Goal: Answer question/provide support: Share knowledge or assist other users

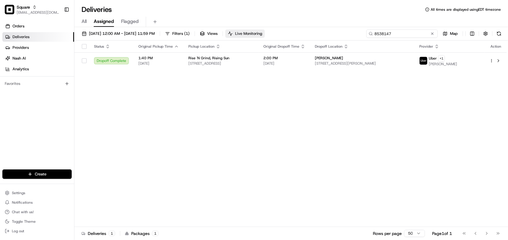
drag, startPoint x: 414, startPoint y: 35, endPoint x: 270, endPoint y: 32, distance: 144.2
click at [270, 32] on div "08/17/2025 12:00 AM - 08/17/2025 11:59 PM Filters ( 1 ) Views Live Monitoring 8…" at bounding box center [291, 34] width 434 height 11
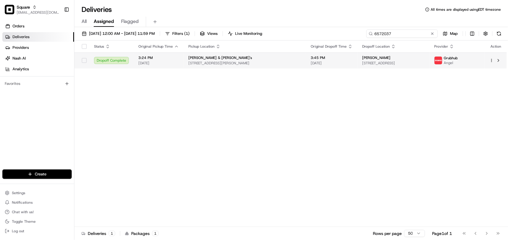
type input "6572037"
click at [322, 61] on span "1015 NW 22nd Ave, Portland, OR 97210, USA" at bounding box center [393, 63] width 63 height 5
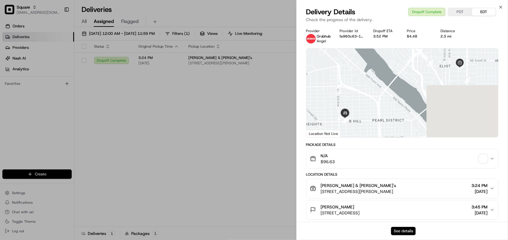
click at [322, 230] on button "See details" at bounding box center [403, 231] width 25 height 8
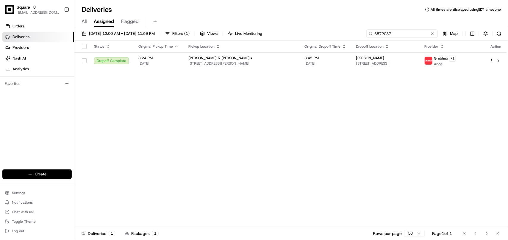
drag, startPoint x: 407, startPoint y: 36, endPoint x: 270, endPoint y: 39, distance: 137.6
click at [270, 39] on div "08/17/2025 12:00 AM - 08/17/2025 11:59 PM Filters ( 1 ) Views Live Monitoring 6…" at bounding box center [291, 34] width 434 height 11
click at [21, 14] on span "[EMAIL_ADDRESS][DOMAIN_NAME]" at bounding box center [38, 12] width 43 height 5
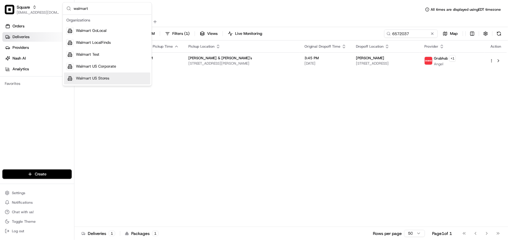
type input "walmart"
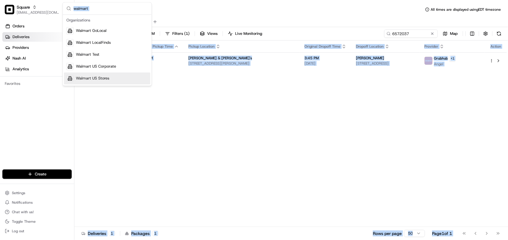
click at [88, 88] on body "Square avaldez@nashhelp.com Toggle Sidebar Orders Deliveries Providers Nash AI …" at bounding box center [254, 120] width 508 height 240
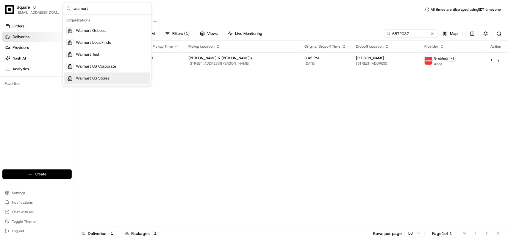
click at [94, 80] on span "Walmart US Stores" at bounding box center [92, 78] width 33 height 5
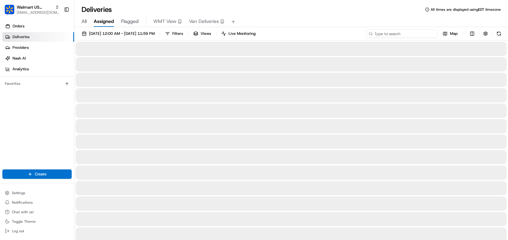
click at [322, 34] on input at bounding box center [402, 33] width 71 height 8
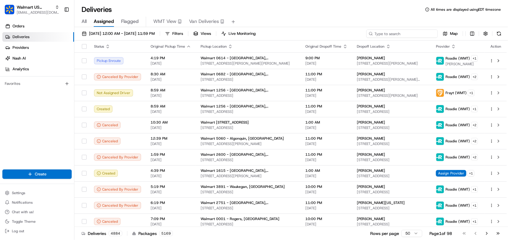
click at [322, 34] on input at bounding box center [402, 33] width 71 height 8
drag, startPoint x: 387, startPoint y: 35, endPoint x: 390, endPoint y: 26, distance: 9.4
click at [322, 34] on input at bounding box center [402, 33] width 71 height 8
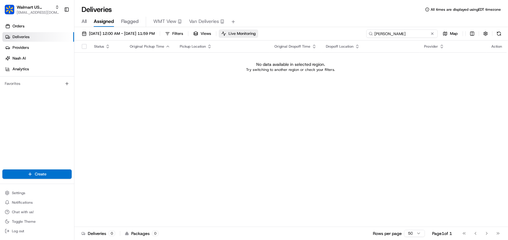
drag, startPoint x: 414, startPoint y: 35, endPoint x: 273, endPoint y: 35, distance: 140.8
click at [273, 35] on div "08/17/2025 12:00 AM - 08/17/2025 11:59 PM Filters Views Live Monitoring Lateash…" at bounding box center [291, 34] width 434 height 11
type input "Lateasha Vaughn"
click at [148, 39] on div "08/17/2025 12:00 AM - 08/17/2025 11:59 PM Filters Views Live Monitoring Lateash…" at bounding box center [291, 34] width 434 height 11
click at [150, 37] on button "08/17/2025 12:00 AM - 08/17/2025 11:59 PM" at bounding box center [118, 33] width 78 height 8
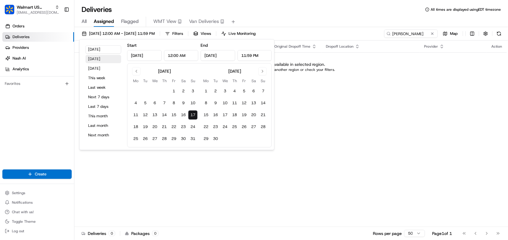
click at [107, 58] on button "Yesterday" at bounding box center [103, 59] width 36 height 8
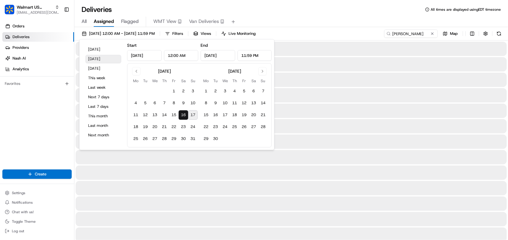
type input "Aug 16, 2025"
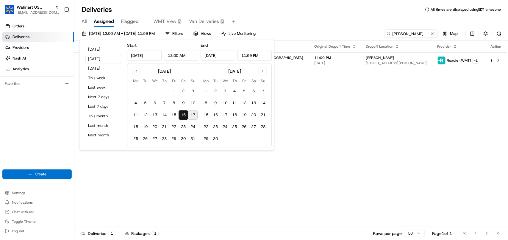
click at [294, 11] on div "Deliveries All times are displayed using EDT timezone" at bounding box center [291, 10] width 434 height 10
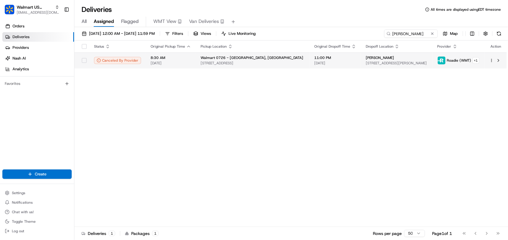
click at [322, 61] on span "482 Jenkins Road, Alexander City, AL 35010, US" at bounding box center [397, 63] width 62 height 5
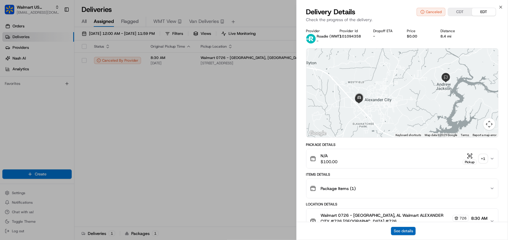
click at [322, 231] on button "See details" at bounding box center [403, 231] width 25 height 8
click at [322, 7] on icon "button" at bounding box center [501, 7] width 5 height 5
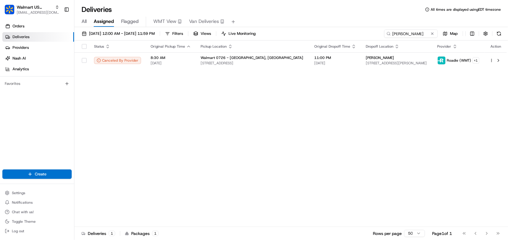
click at [295, 101] on div "Status Original Pickup Time Pickup Location Original Dropoff Time Dropoff Locat…" at bounding box center [290, 133] width 433 height 186
click at [322, 63] on span "482 Jenkins Road, Alexander City, AL 35010, US" at bounding box center [397, 63] width 62 height 5
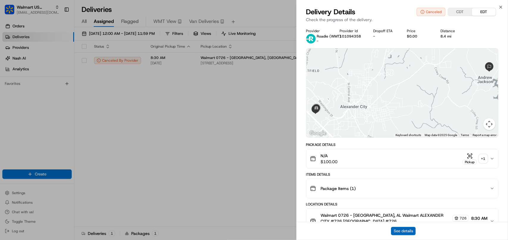
click at [322, 231] on button "See details" at bounding box center [403, 231] width 25 height 8
drag, startPoint x: 156, startPoint y: 107, endPoint x: 105, endPoint y: 82, distance: 57.7
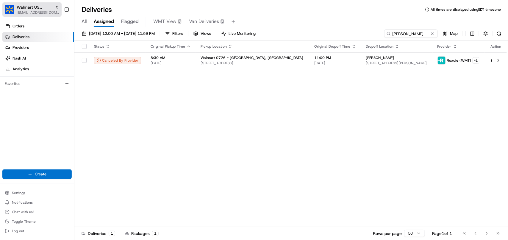
click at [24, 13] on span "[EMAIL_ADDRESS][DOMAIN_NAME]" at bounding box center [38, 12] width 43 height 5
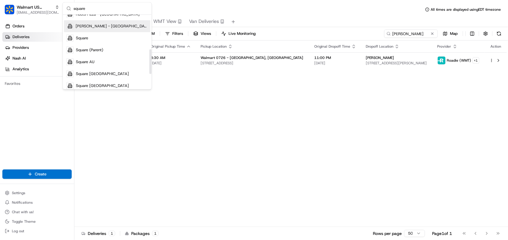
scroll to position [112, 0]
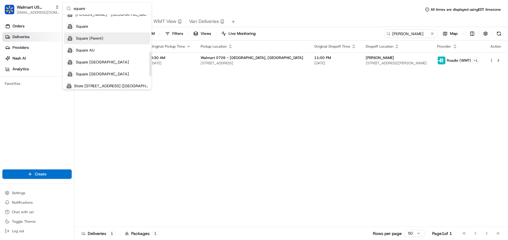
type input "square"
click at [106, 26] on div "Square" at bounding box center [107, 27] width 86 height 12
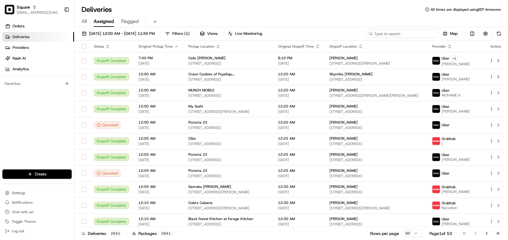
click at [322, 35] on input at bounding box center [402, 33] width 71 height 8
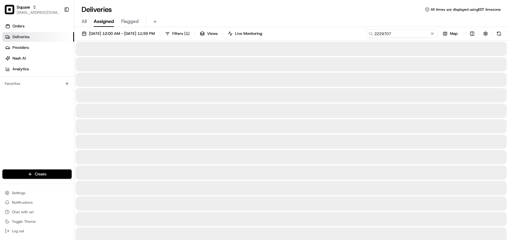
click at [322, 34] on input "2229707" at bounding box center [402, 33] width 71 height 8
click at [322, 35] on input "2229707" at bounding box center [402, 33] width 71 height 8
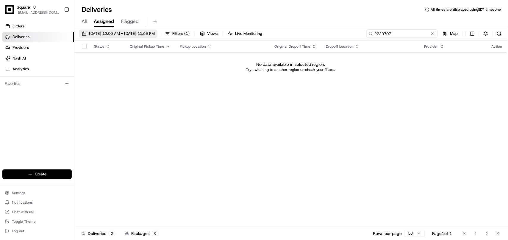
type input "2229707"
click at [155, 33] on span "08/16/2025 12:00 AM - 08/16/2025 11:59 PM" at bounding box center [122, 33] width 66 height 5
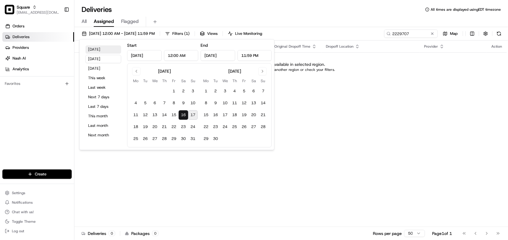
click at [94, 48] on button "Today" at bounding box center [103, 49] width 36 height 8
type input "Aug 17, 2025"
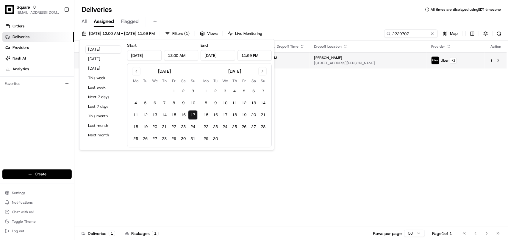
click at [322, 67] on td "Mary Abrahamson 2408 Audubon Dr, Hanahan, SC 29410, USA" at bounding box center [368, 60] width 117 height 16
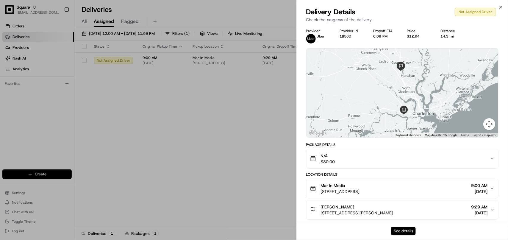
click at [322, 231] on button "See details" at bounding box center [403, 231] width 25 height 8
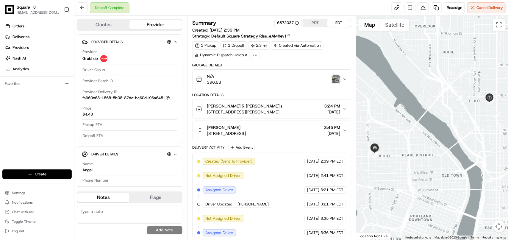
click at [336, 79] on img "button" at bounding box center [336, 79] width 8 height 8
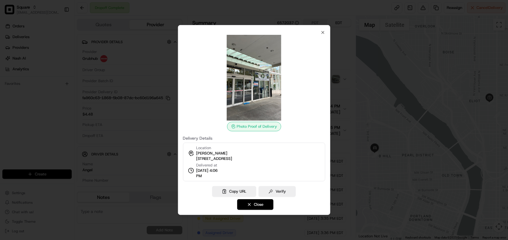
click at [232, 161] on span "[STREET_ADDRESS]" at bounding box center [214, 158] width 36 height 5
click at [232, 161] on span "1015 NW 22nd Ave, Portland, OR 97210, USA" at bounding box center [214, 158] width 36 height 5
copy div "1015 NW 22nd Ave, Portland, OR 97210, USA"
click at [262, 74] on img at bounding box center [254, 78] width 86 height 86
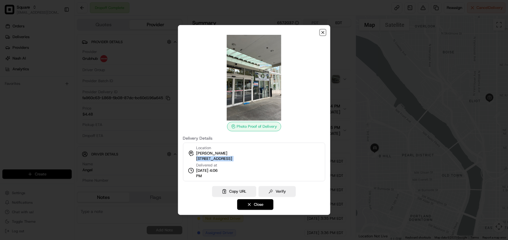
click at [321, 32] on icon "button" at bounding box center [323, 32] width 5 height 5
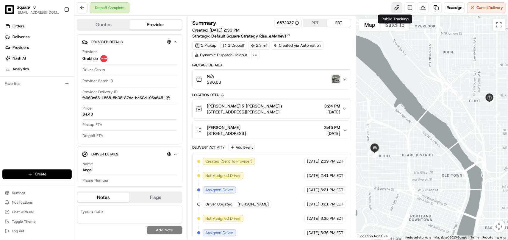
click at [394, 10] on link at bounding box center [397, 7] width 11 height 11
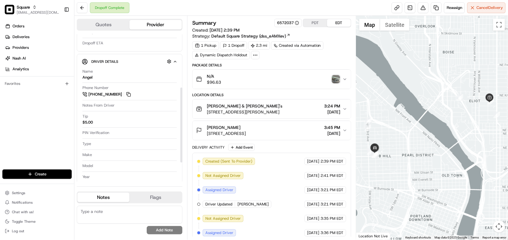
scroll to position [105, 0]
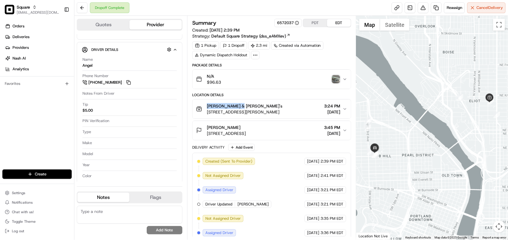
copy span "Lottie & Zula's"
drag, startPoint x: 243, startPoint y: 106, endPoint x: 205, endPoint y: 106, distance: 37.8
click at [205, 106] on div "Lottie & Zula's 120 NE Russell St A, Portland, OR 97212, USA" at bounding box center [239, 109] width 86 height 12
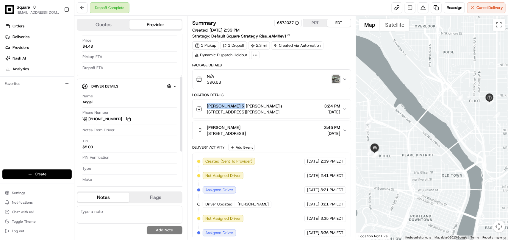
scroll to position [67, 0]
click at [127, 121] on button at bounding box center [128, 119] width 7 height 7
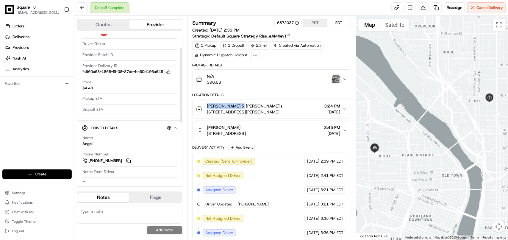
scroll to position [0, 0]
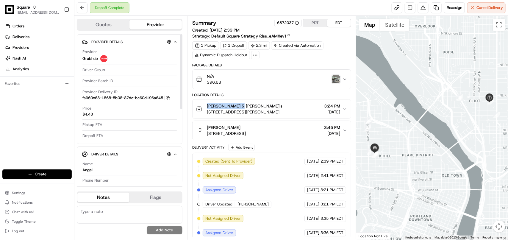
drag, startPoint x: 180, startPoint y: 151, endPoint x: 183, endPoint y: 51, distance: 100.1
click at [183, 51] on div at bounding box center [181, 71] width 2 height 75
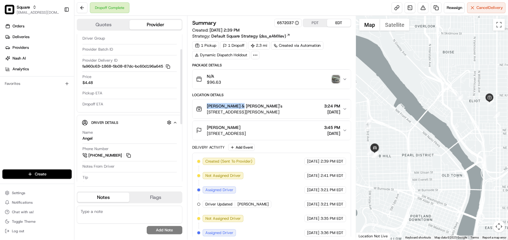
scroll to position [28, 0]
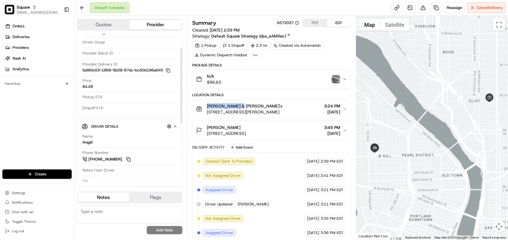
drag, startPoint x: 181, startPoint y: 137, endPoint x: 186, endPoint y: 98, distance: 39.4
click at [183, 98] on div at bounding box center [181, 86] width 2 height 75
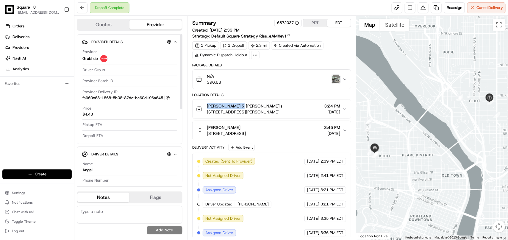
drag, startPoint x: 181, startPoint y: 93, endPoint x: 180, endPoint y: 63, distance: 29.8
click at [180, 63] on div at bounding box center [181, 71] width 2 height 75
click at [288, 94] on div "Location Details" at bounding box center [271, 95] width 159 height 5
click at [337, 80] on img "button" at bounding box center [336, 79] width 8 height 8
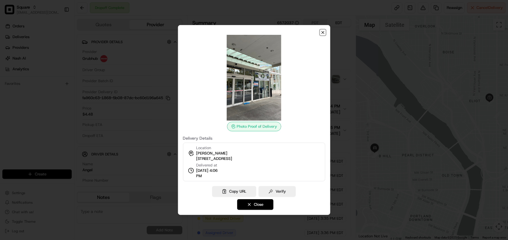
click at [324, 31] on icon "button" at bounding box center [323, 32] width 5 height 5
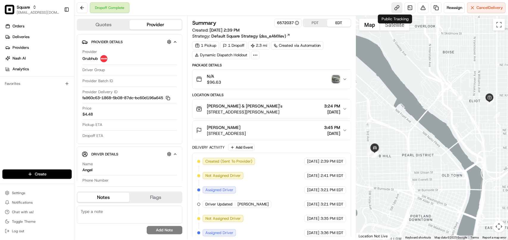
click at [398, 8] on link at bounding box center [397, 7] width 11 height 11
click at [339, 81] on img "button" at bounding box center [336, 79] width 8 height 8
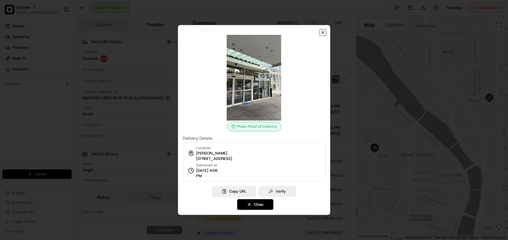
click at [322, 33] on icon "button" at bounding box center [323, 32] width 2 height 2
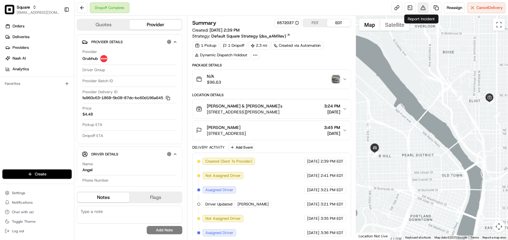
click at [421, 11] on button at bounding box center [423, 7] width 11 height 11
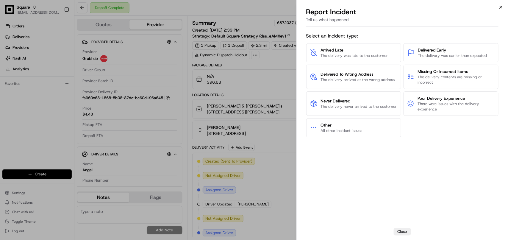
click at [502, 8] on icon "button" at bounding box center [501, 7] width 5 height 5
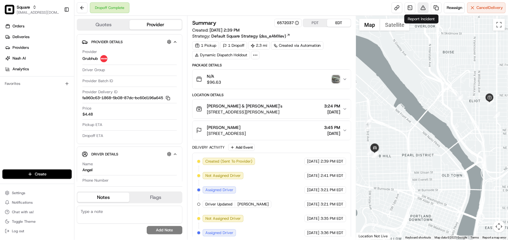
click at [420, 12] on button at bounding box center [423, 7] width 11 height 11
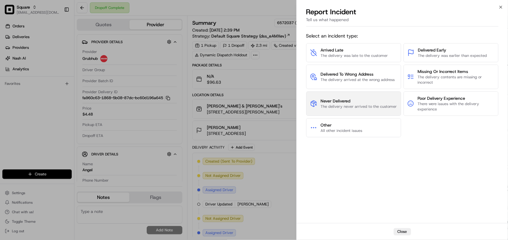
click at [349, 97] on button "Never Delivered The delivery never arrived to the customer" at bounding box center [353, 103] width 95 height 24
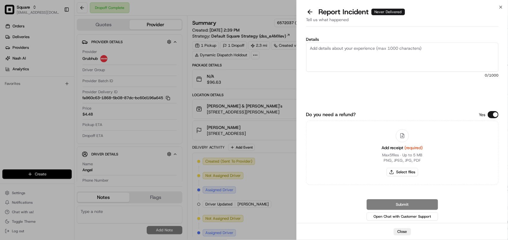
click at [346, 57] on textarea "Details" at bounding box center [402, 57] width 192 height 29
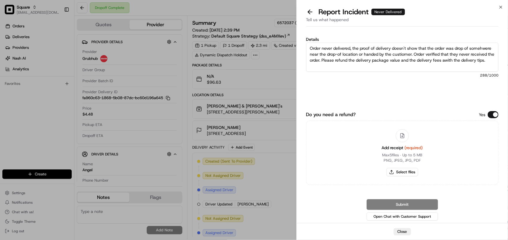
type textarea "Order never delivered, the proof of delivery doesn't show that the order was dr…"
click at [495, 115] on button "Do you need a refund?" at bounding box center [493, 114] width 11 height 7
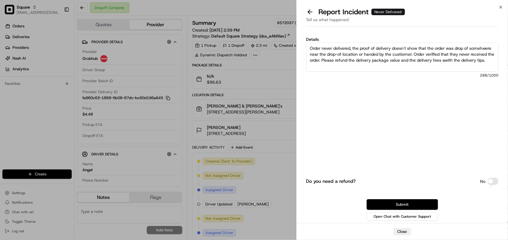
click at [410, 204] on button "Submit" at bounding box center [402, 204] width 71 height 11
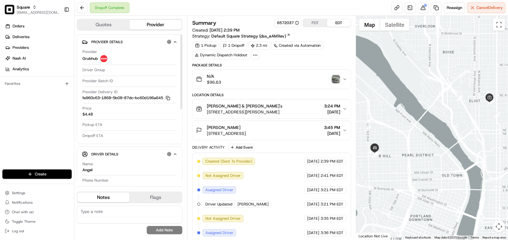
click at [124, 215] on textarea at bounding box center [130, 215] width 106 height 18
paste textarea "**Caller Information: Merchant **Reason for calling: Order never delivered **Re…"
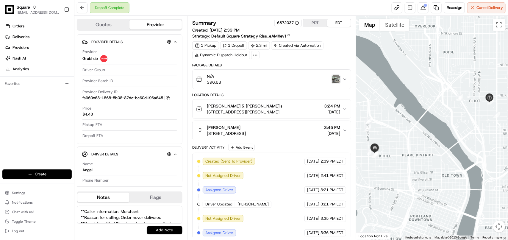
scroll to position [14, 0]
type textarea "**Caller Information: Merchant **Reason for calling: Order never delivered **Re…"
click at [160, 230] on button "Add Note" at bounding box center [165, 230] width 36 height 8
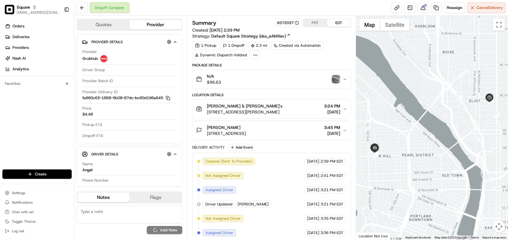
scroll to position [0, 0]
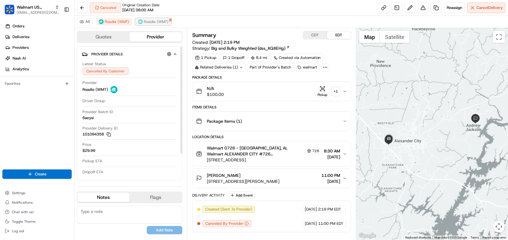
click at [167, 23] on span "Roadie (WMT)" at bounding box center [156, 21] width 24 height 5
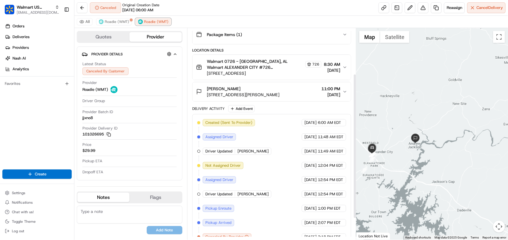
scroll to position [98, 0]
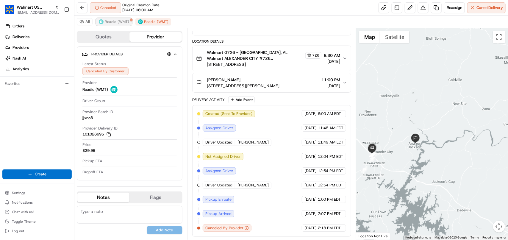
click at [119, 20] on span "Roadie (WMT)" at bounding box center [117, 21] width 24 height 5
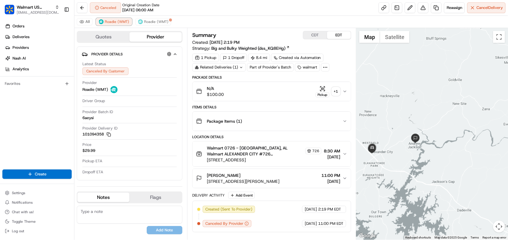
scroll to position [0, 0]
click at [157, 20] on span "Roadie (WMT)" at bounding box center [156, 21] width 24 height 5
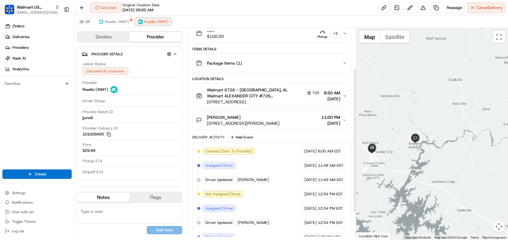
scroll to position [98, 0]
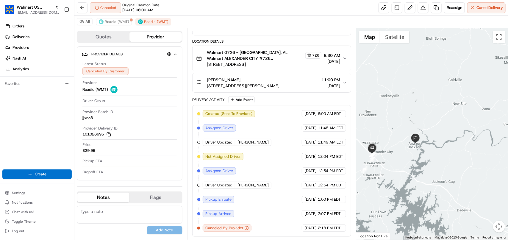
click at [273, 31] on button "Package Items ( 1 )" at bounding box center [272, 25] width 158 height 19
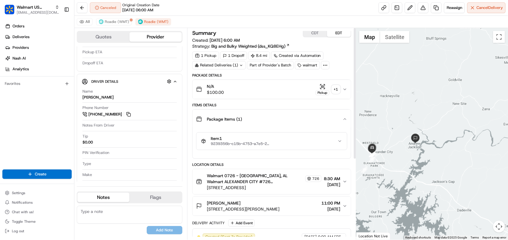
scroll to position [0, 0]
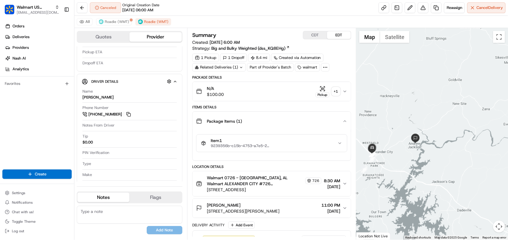
click at [228, 67] on div "Related Deliveries (1)" at bounding box center [219, 67] width 54 height 8
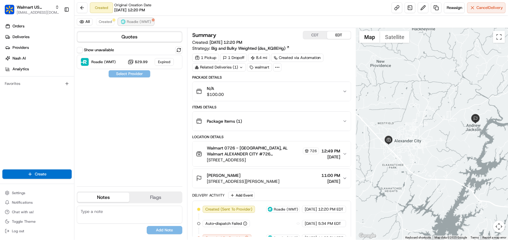
click at [148, 23] on span "Roadie (WMT)" at bounding box center [139, 21] width 24 height 5
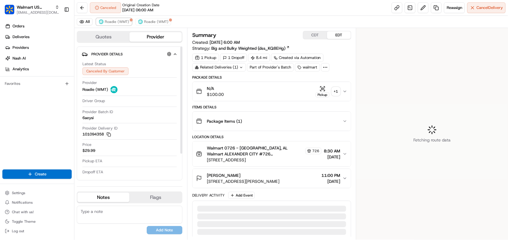
drag, startPoint x: 126, startPoint y: 23, endPoint x: 132, endPoint y: 23, distance: 6.0
click at [126, 23] on span "Roadie (WMT)" at bounding box center [117, 21] width 24 height 5
click at [158, 22] on span "Roadie (WMT)" at bounding box center [156, 21] width 24 height 5
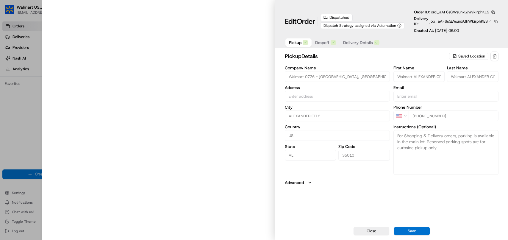
type input "[STREET_ADDRESS]"
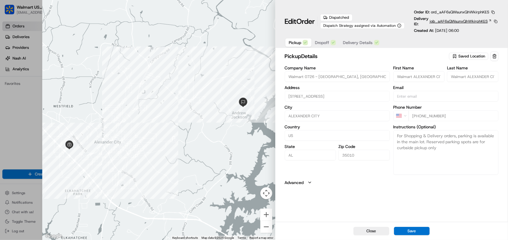
click at [442, 21] on span "job_aAF6sQWsunxQhWkirphKES" at bounding box center [459, 21] width 58 height 5
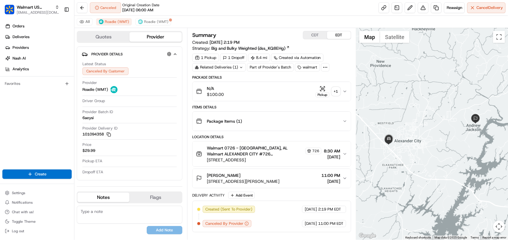
click at [332, 161] on div "Walmart 0726 - Alexander City, AL Walmart ALEXANDER CITY #726 Walmart ALEXANDER…" at bounding box center [269, 154] width 147 height 18
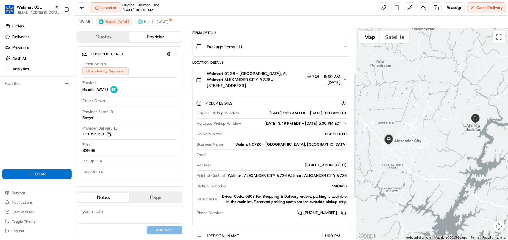
scroll to position [105, 0]
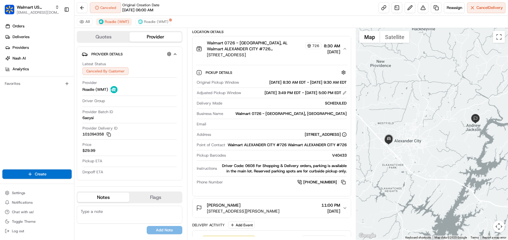
click at [227, 10] on div "Canceled Original Creation Date 08/16/2025 06:00 AM Reassign Cancel Delivery" at bounding box center [291, 8] width 434 height 16
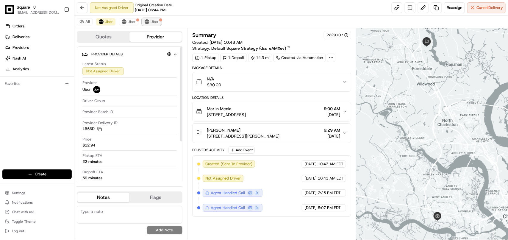
click at [155, 24] on span "Uber" at bounding box center [155, 21] width 8 height 5
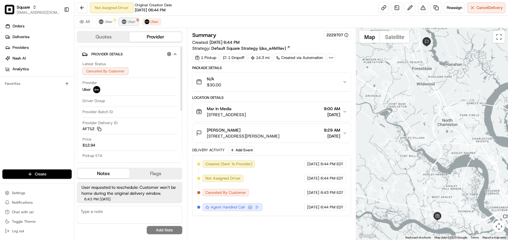
click at [132, 22] on span "Uber" at bounding box center [132, 21] width 8 height 5
click at [109, 23] on span "Uber" at bounding box center [109, 21] width 8 height 5
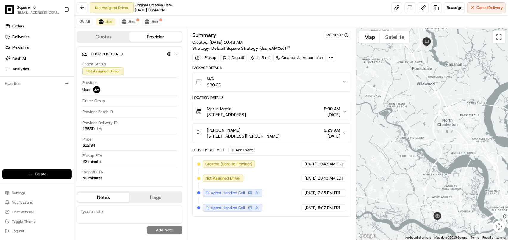
click at [341, 135] on div "[PERSON_NAME] [STREET_ADDRESS][PERSON_NAME] 9:29 AM [DATE]" at bounding box center [269, 133] width 147 height 12
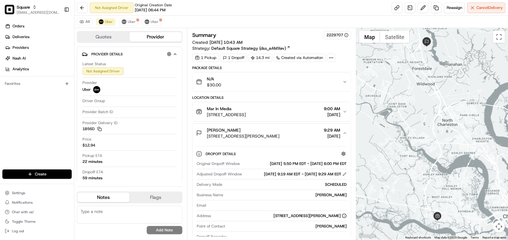
click at [341, 135] on div "[PERSON_NAME] [STREET_ADDRESS][PERSON_NAME] 9:29 AM [DATE]" at bounding box center [269, 133] width 147 height 12
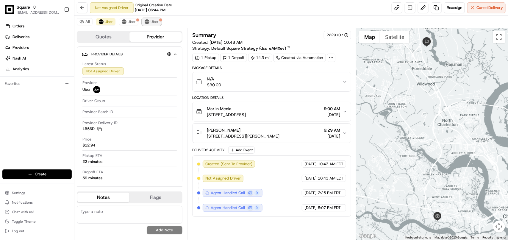
click at [151, 20] on span "Uber" at bounding box center [155, 21] width 8 height 5
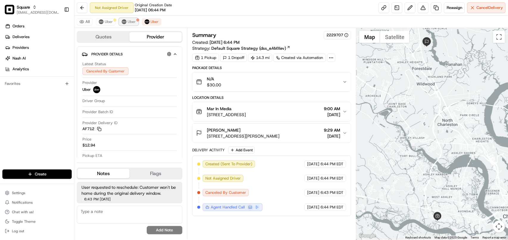
click at [133, 23] on span "Uber" at bounding box center [132, 21] width 8 height 5
click at [113, 23] on button "Uber" at bounding box center [105, 21] width 19 height 7
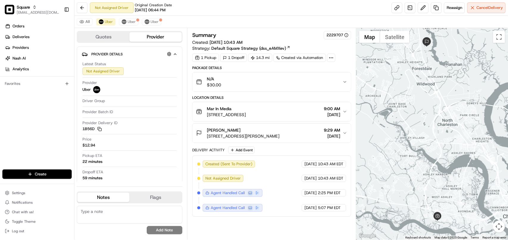
click at [330, 112] on span "9:00 AM" at bounding box center [332, 109] width 16 height 6
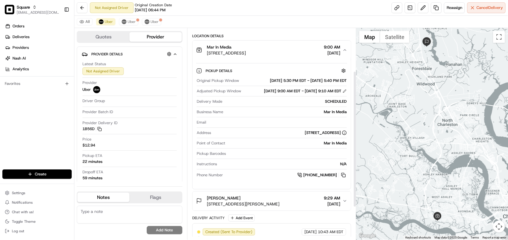
scroll to position [74, 0]
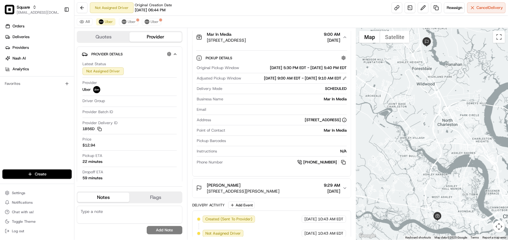
drag, startPoint x: 317, startPoint y: 196, endPoint x: 314, endPoint y: 194, distance: 3.6
click at [324, 194] on span "[DATE]" at bounding box center [332, 191] width 16 height 6
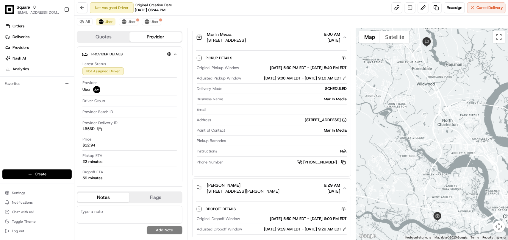
scroll to position [37, 0]
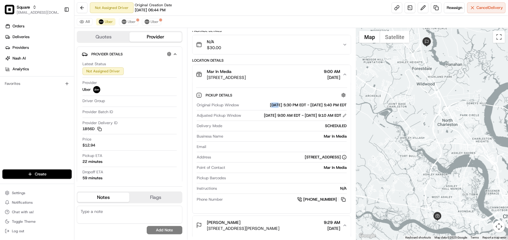
drag, startPoint x: 248, startPoint y: 107, endPoint x: 255, endPoint y: 107, distance: 7.4
click at [255, 107] on div "[DATE] 5:30 PM EDT - [DATE] 5:40 PM EDT" at bounding box center [293, 104] width 105 height 5
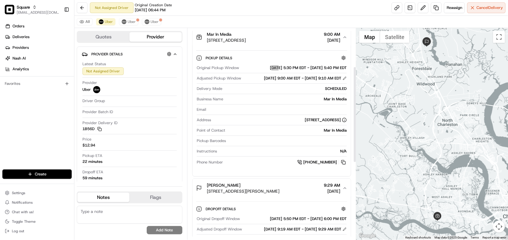
scroll to position [112, 0]
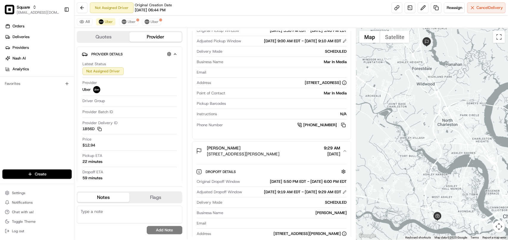
click at [267, 208] on div "Delivery Mode SCHEDULED" at bounding box center [272, 204] width 150 height 8
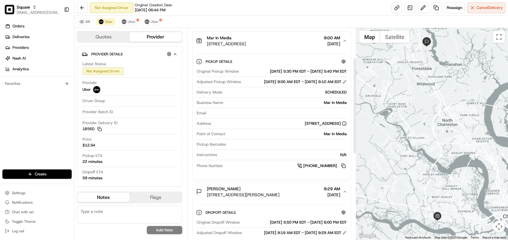
scroll to position [66, 0]
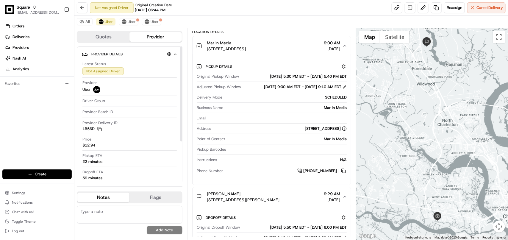
click at [125, 215] on textarea at bounding box center [130, 215] width 106 height 18
paste textarea "**Caller Information: Merchant **Reason for calling: Delivery confirmation **Re…"
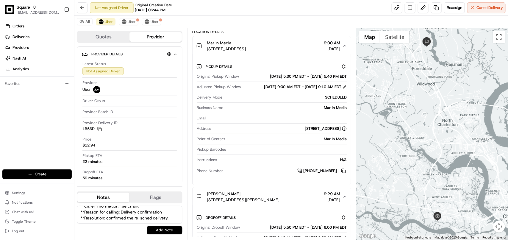
type textarea "**Caller Information: Merchant **Reason for calling: Delivery confirmation **Re…"
click at [155, 230] on button "Add Note" at bounding box center [165, 230] width 36 height 8
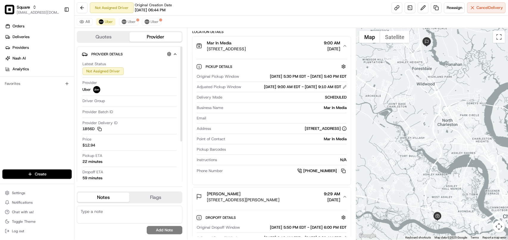
scroll to position [0, 0]
